Goal: Task Accomplishment & Management: Complete application form

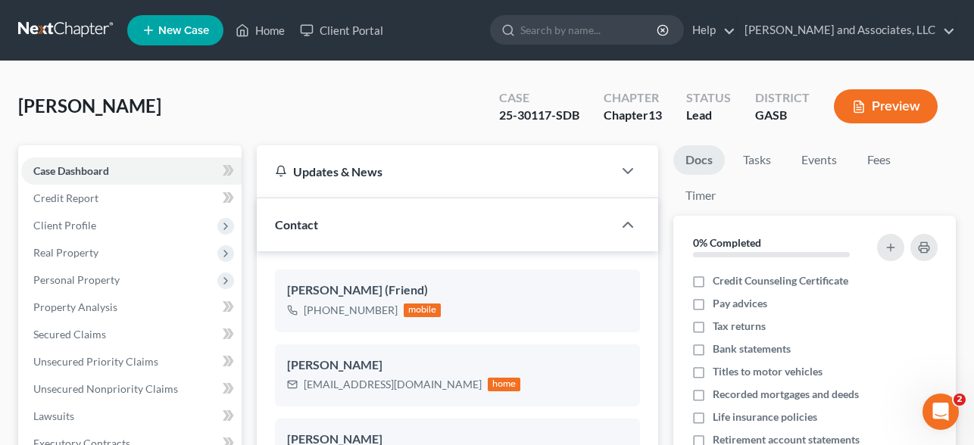
click at [917, 106] on button "Preview" at bounding box center [885, 106] width 104 height 34
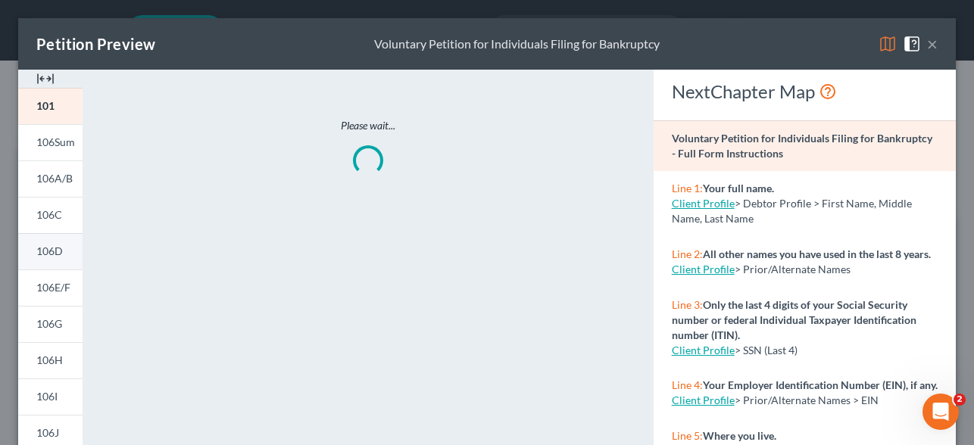
click at [57, 254] on span "106D" at bounding box center [49, 251] width 26 height 13
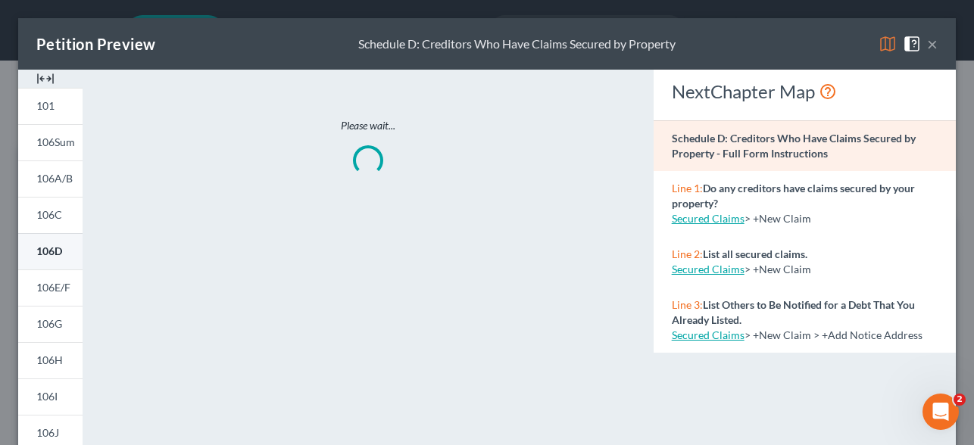
click at [57, 254] on span "106D" at bounding box center [49, 251] width 26 height 13
click at [932, 48] on button "×" at bounding box center [932, 44] width 11 height 18
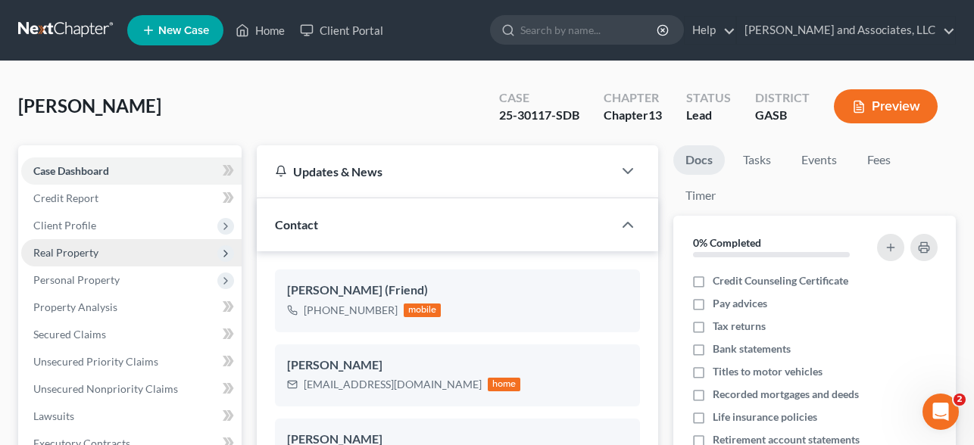
scroll to position [119, 0]
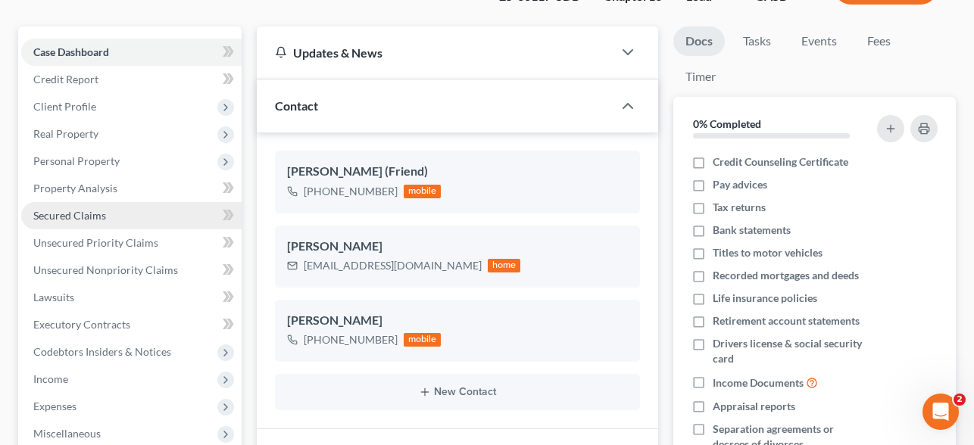
click at [82, 216] on span "Secured Claims" at bounding box center [69, 215] width 73 height 13
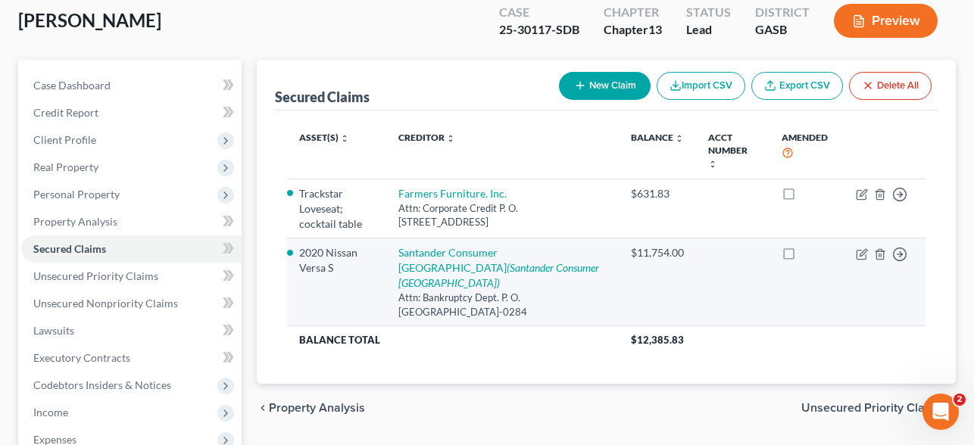
scroll to position [110, 0]
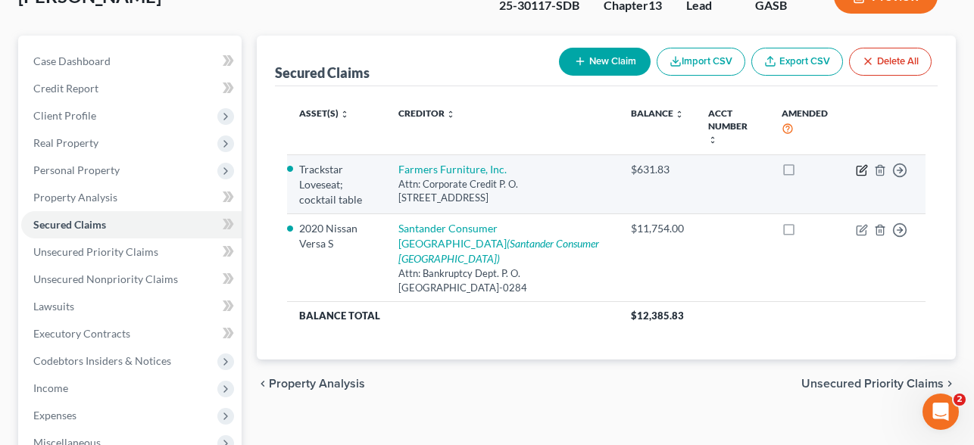
click at [859, 164] on icon "button" at bounding box center [861, 170] width 12 height 12
select select "10"
select select "0"
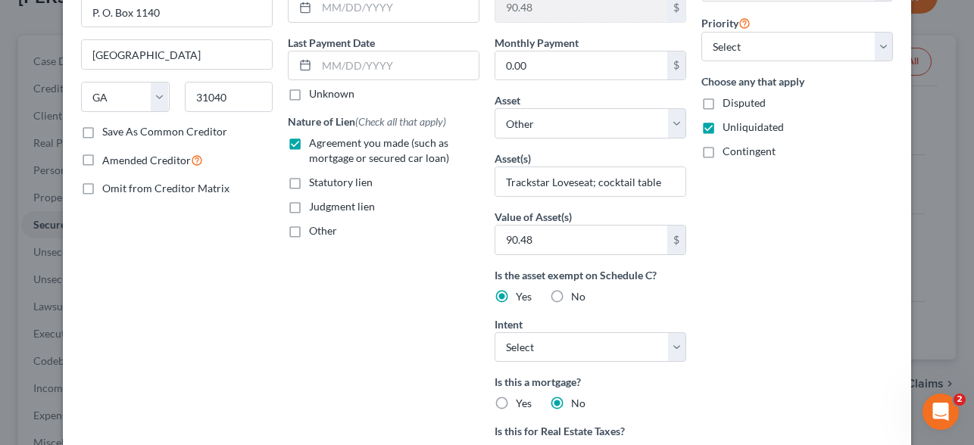
scroll to position [95, 0]
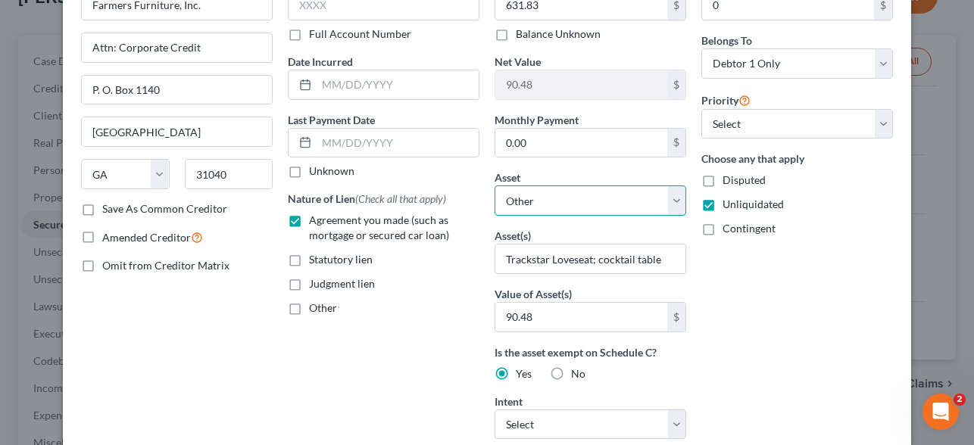
click at [572, 200] on select "Select Other Multiple Assets Electronics - Televisions; Laptop; Printer; Cell P…" at bounding box center [590, 200] width 192 height 30
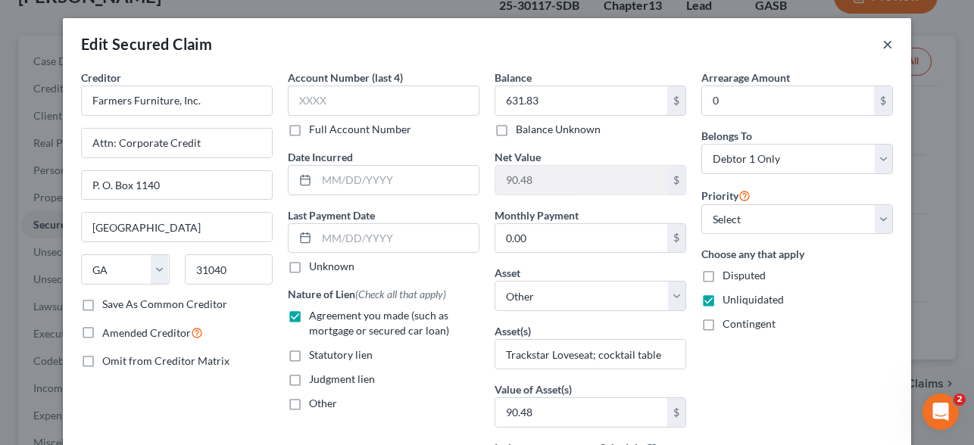
click at [889, 42] on button "×" at bounding box center [887, 44] width 11 height 18
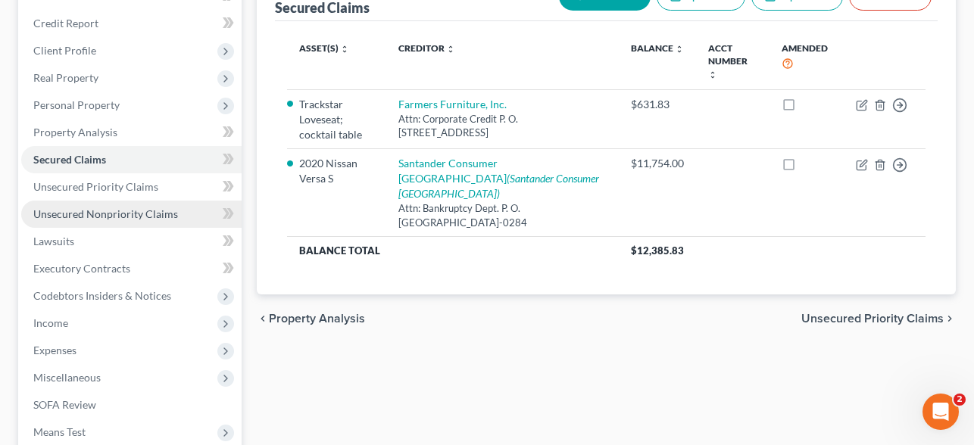
click at [129, 210] on span "Unsecured Nonpriority Claims" at bounding box center [105, 213] width 145 height 13
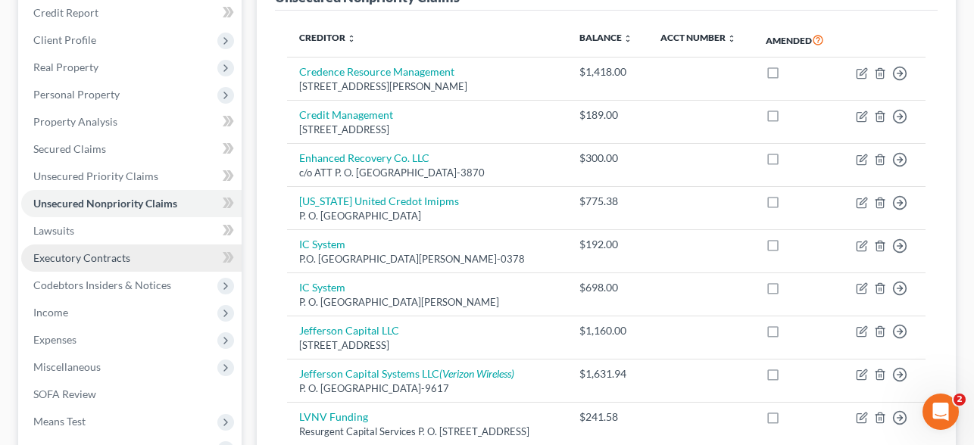
scroll to position [166, 0]
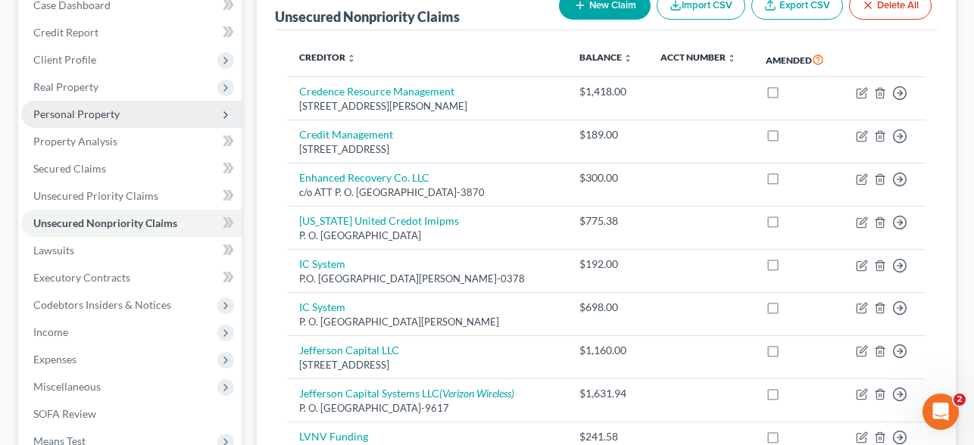
click at [109, 111] on span "Personal Property" at bounding box center [76, 113] width 86 height 13
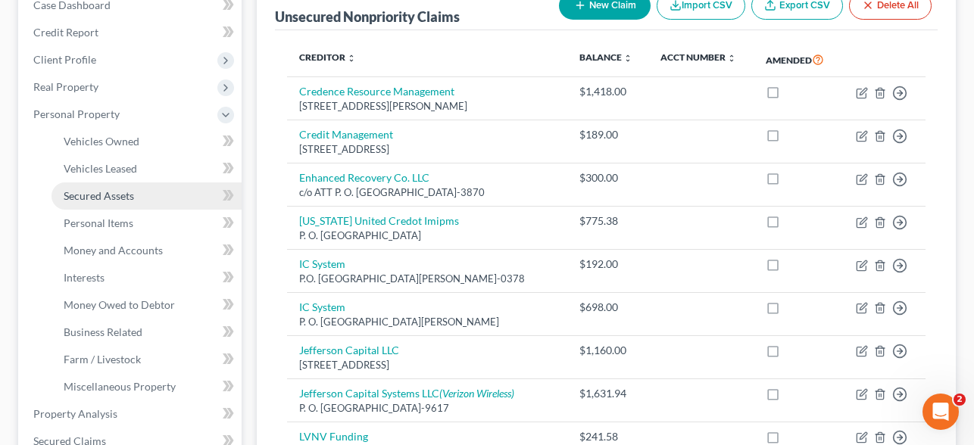
click at [105, 201] on span "Secured Assets" at bounding box center [99, 195] width 70 height 13
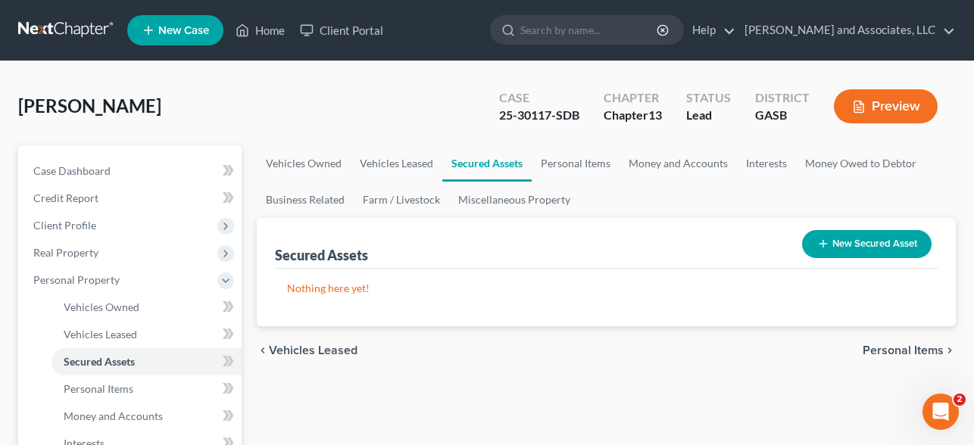
click at [871, 107] on button "Preview" at bounding box center [885, 106] width 104 height 34
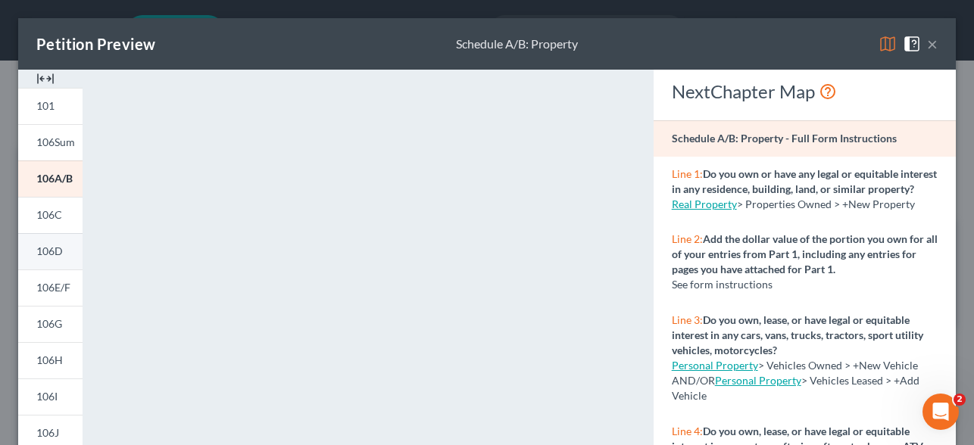
click at [45, 255] on span "106D" at bounding box center [49, 251] width 26 height 13
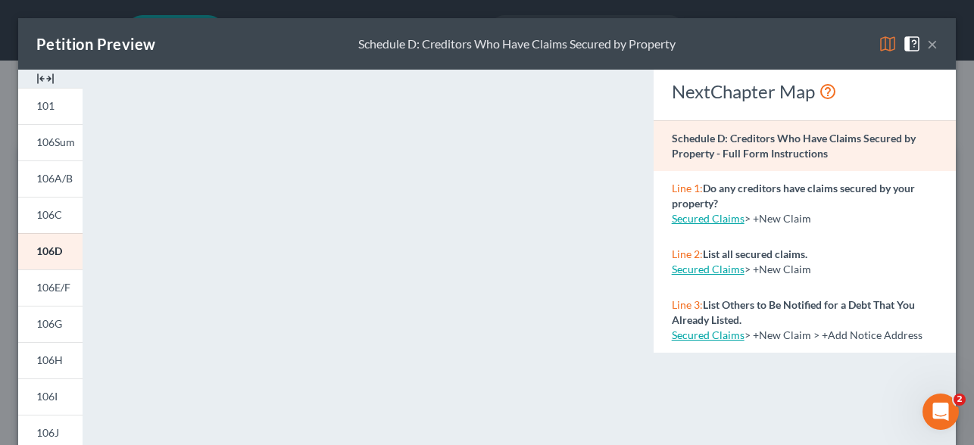
scroll to position [166, 0]
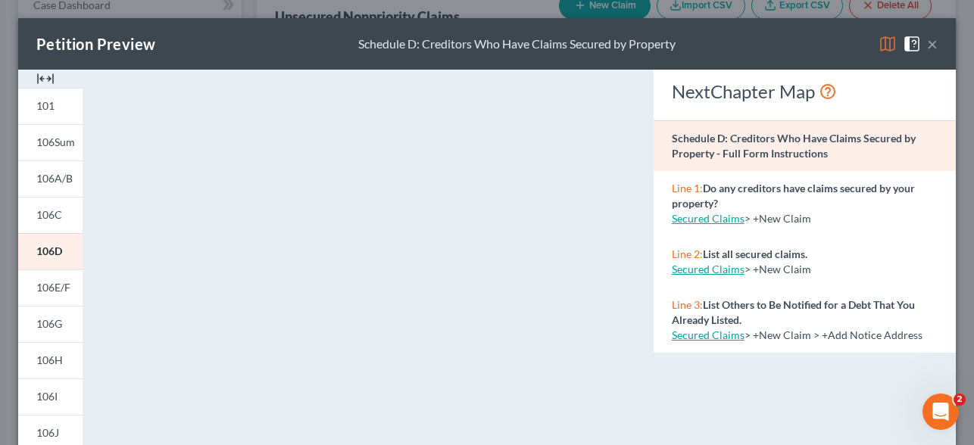
click at [934, 45] on button "×" at bounding box center [932, 44] width 11 height 18
